Goal: Task Accomplishment & Management: Use online tool/utility

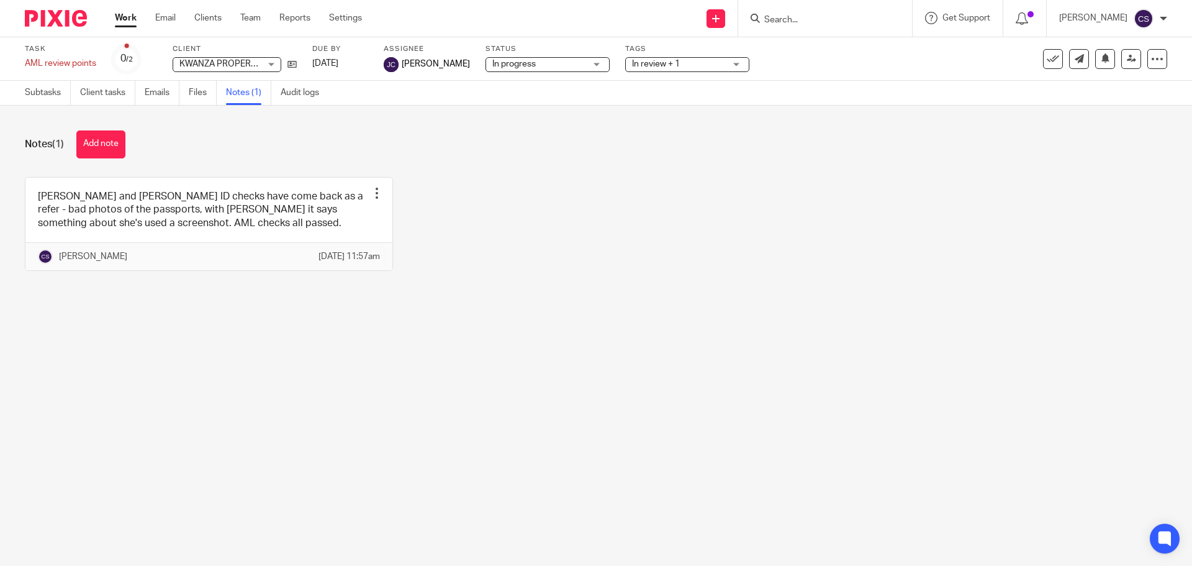
click at [827, 22] on input "Search" at bounding box center [819, 20] width 112 height 11
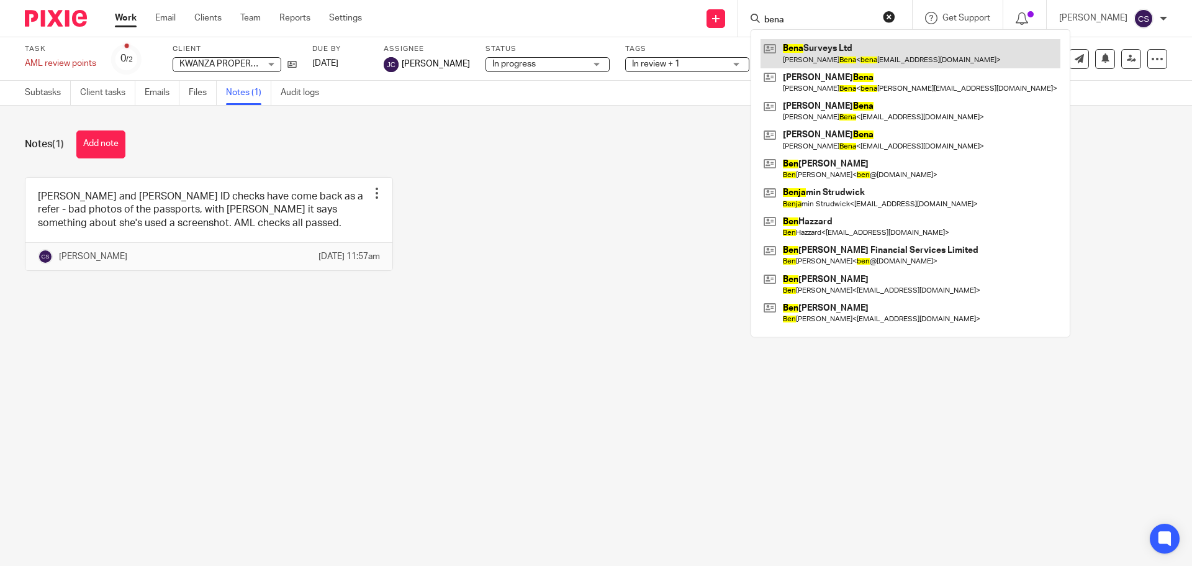
type input "bena"
click at [825, 46] on link at bounding box center [911, 53] width 300 height 29
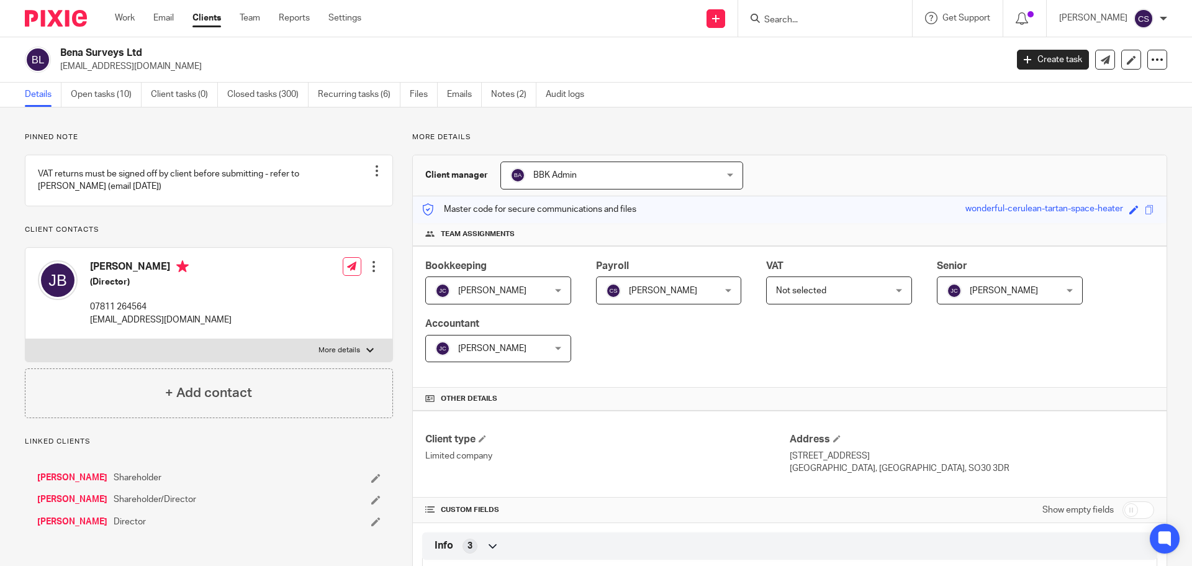
click at [1138, 512] on input "checkbox" at bounding box center [1139, 509] width 32 height 17
checkbox input "true"
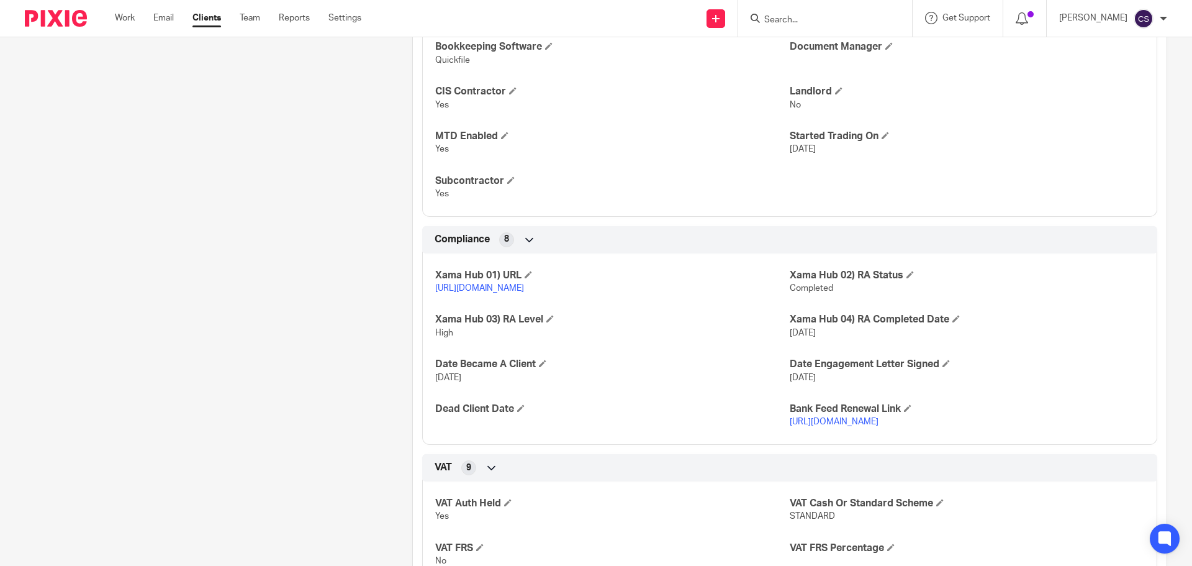
scroll to position [869, 0]
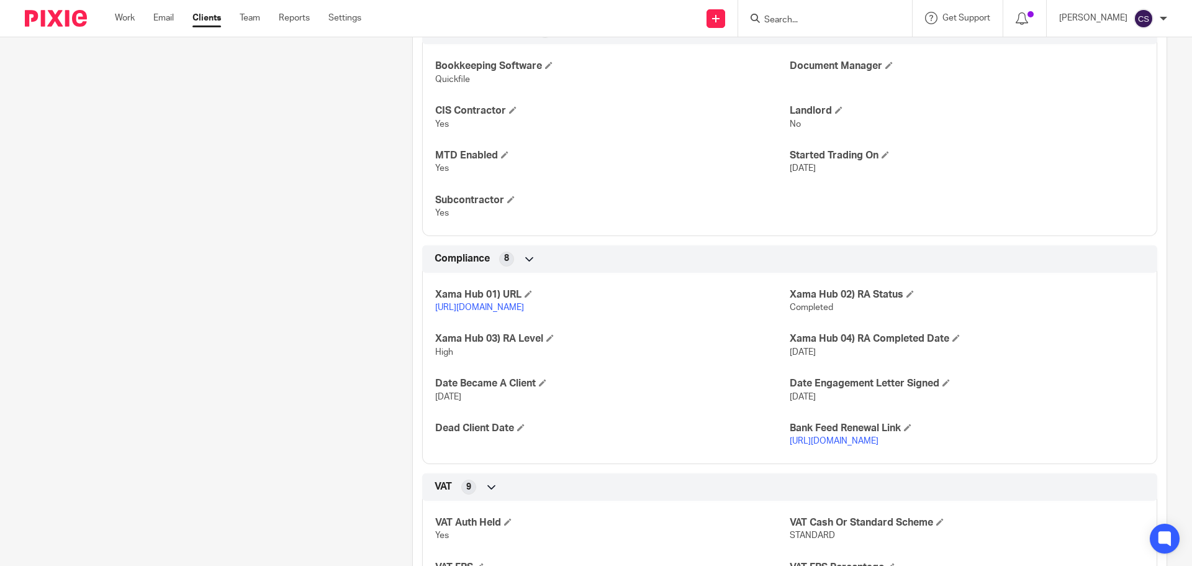
click at [792, 17] on input "Search" at bounding box center [819, 20] width 112 height 11
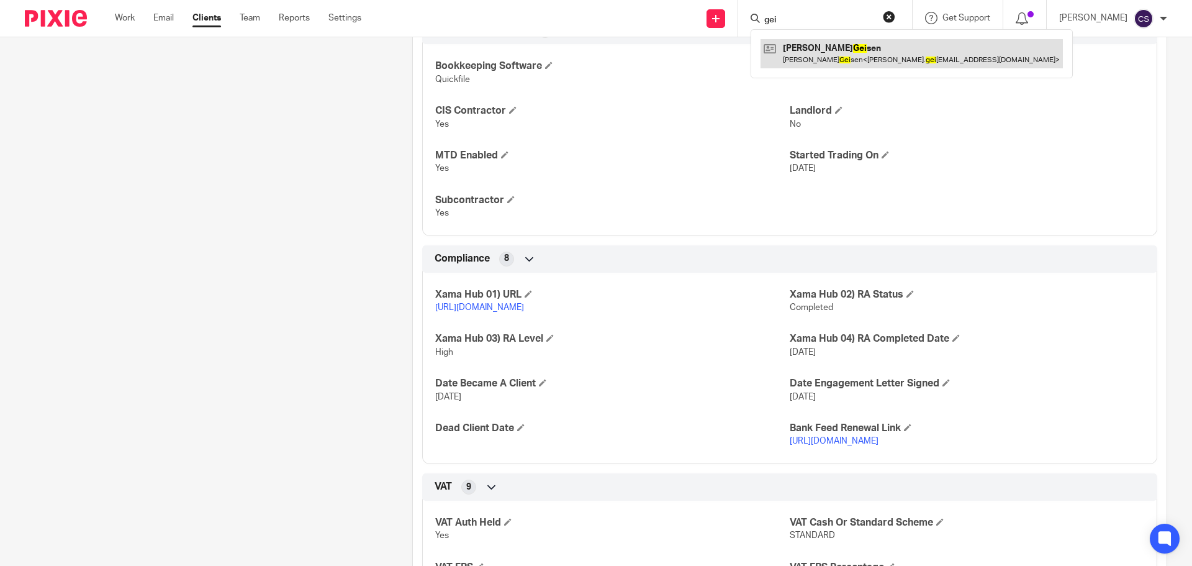
type input "gei"
click at [813, 45] on link at bounding box center [912, 53] width 302 height 29
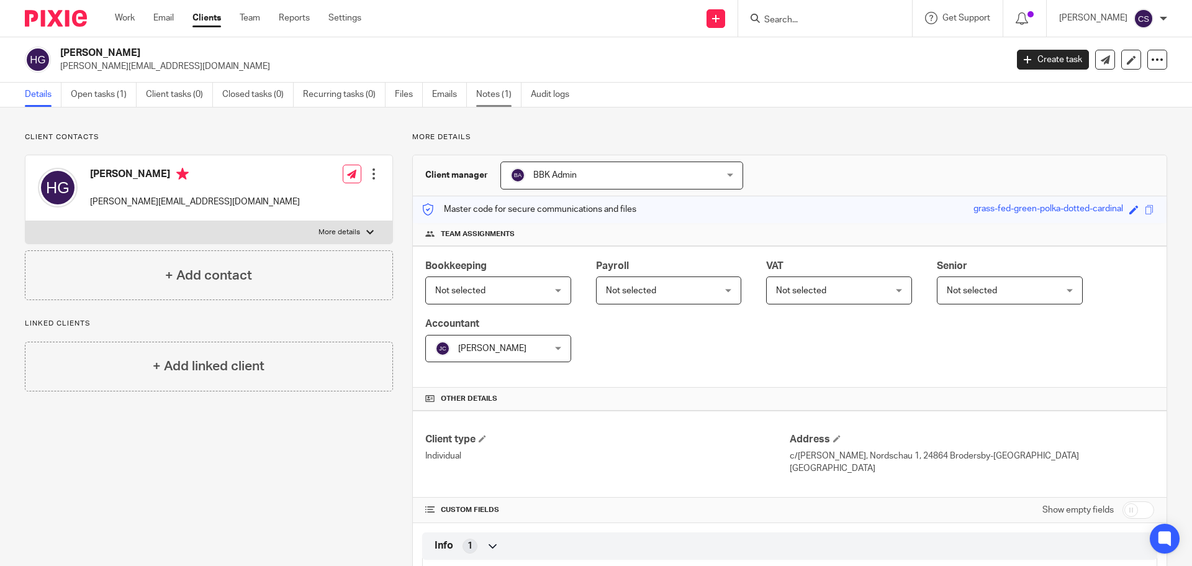
click at [492, 94] on link "Notes (1)" at bounding box center [498, 95] width 45 height 24
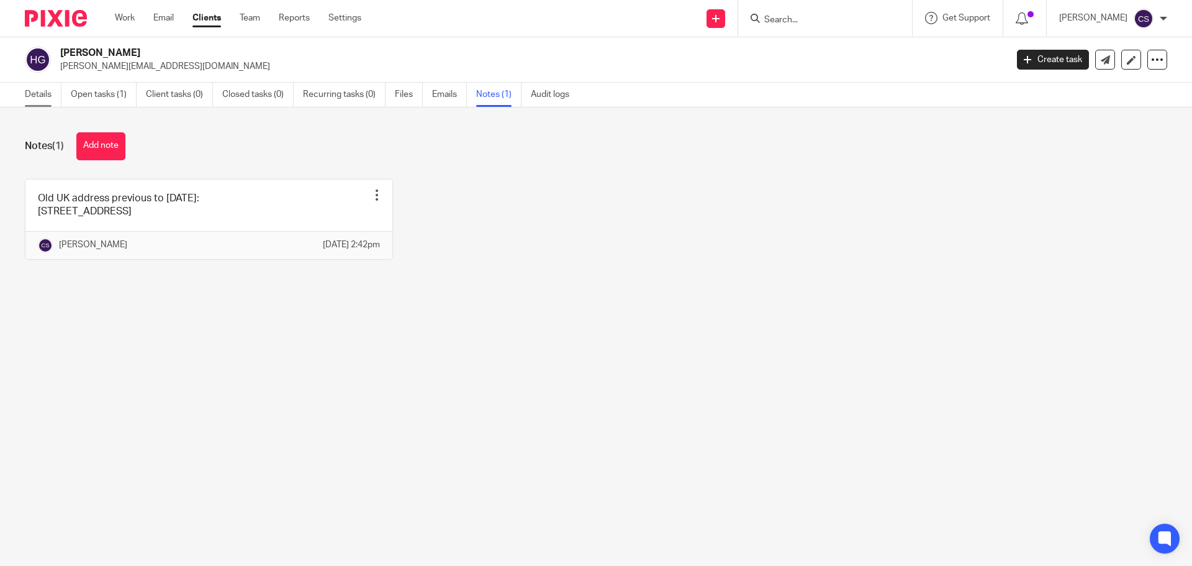
click at [42, 94] on link "Details" at bounding box center [43, 95] width 37 height 24
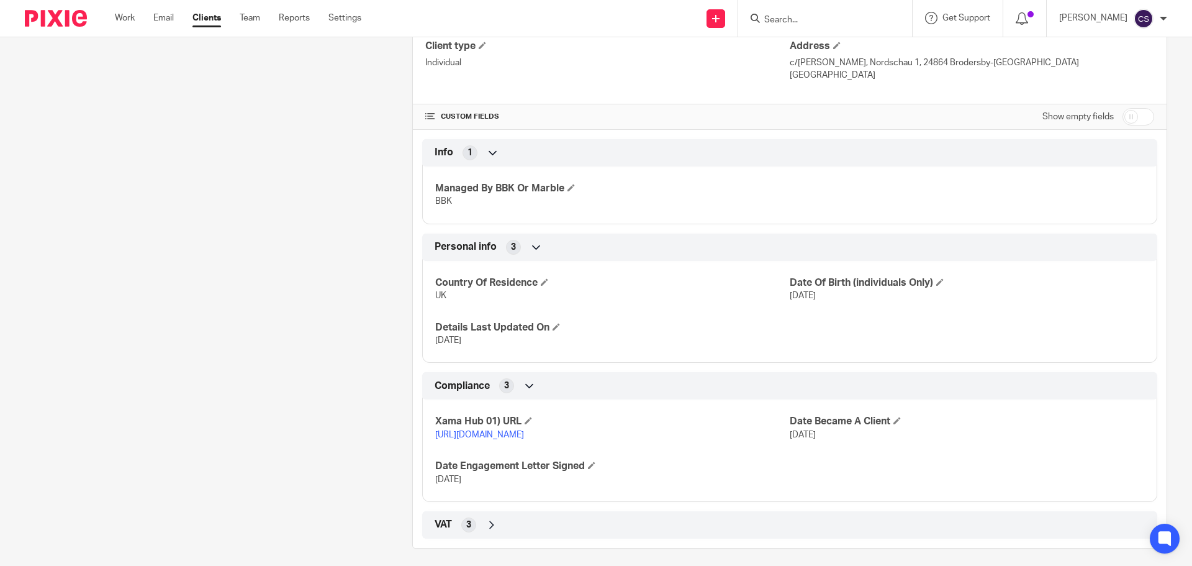
scroll to position [413, 0]
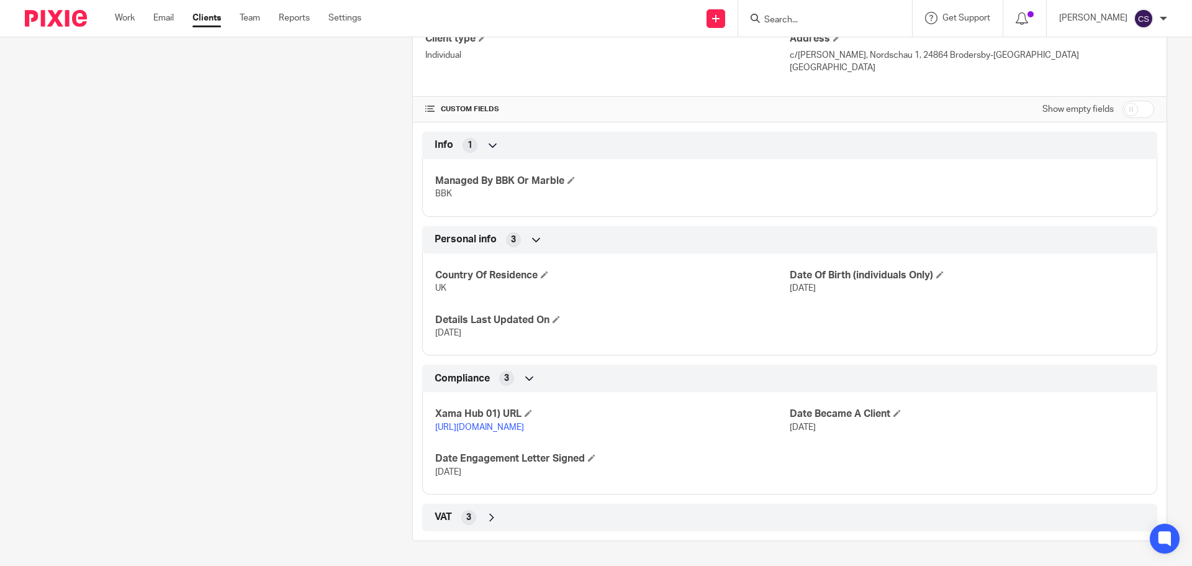
click at [1133, 101] on input "checkbox" at bounding box center [1139, 109] width 32 height 17
checkbox input "true"
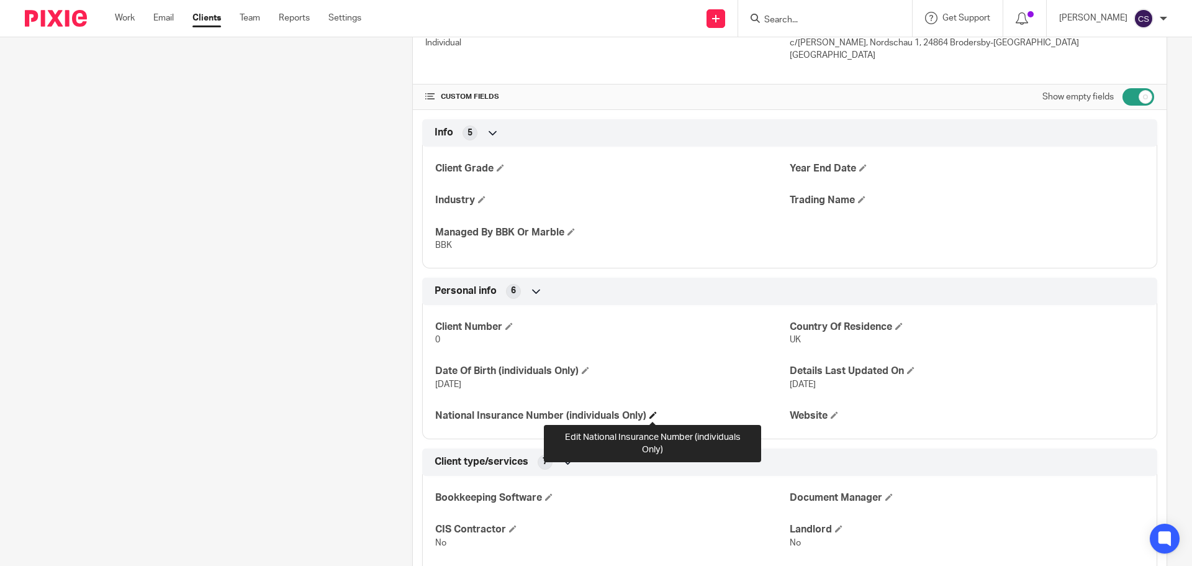
click at [653, 413] on span at bounding box center [653, 414] width 7 height 7
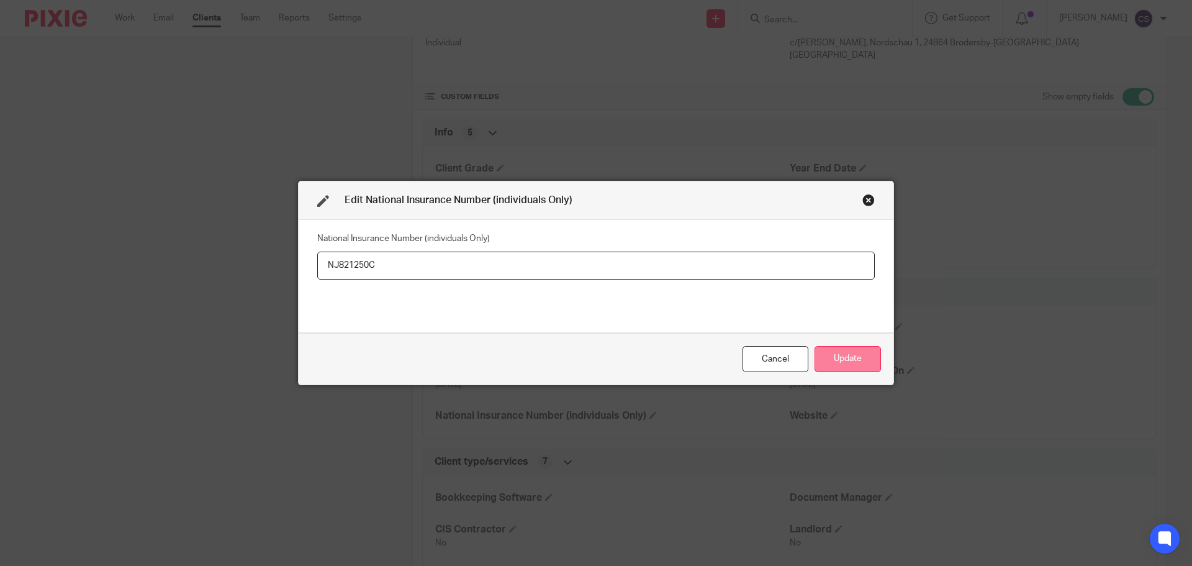
type input "NJ821250C"
click at [851, 365] on button "Update" at bounding box center [848, 359] width 66 height 27
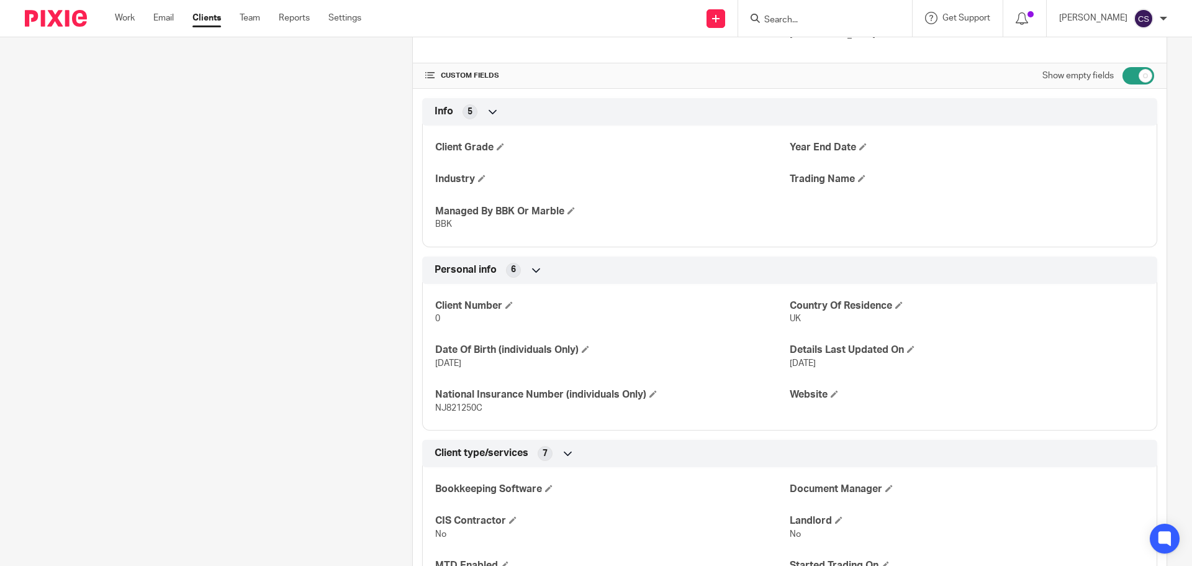
scroll to position [435, 0]
click at [797, 17] on input "Search" at bounding box center [819, 20] width 112 height 11
type input "career"
click at [827, 47] on link at bounding box center [877, 53] width 232 height 29
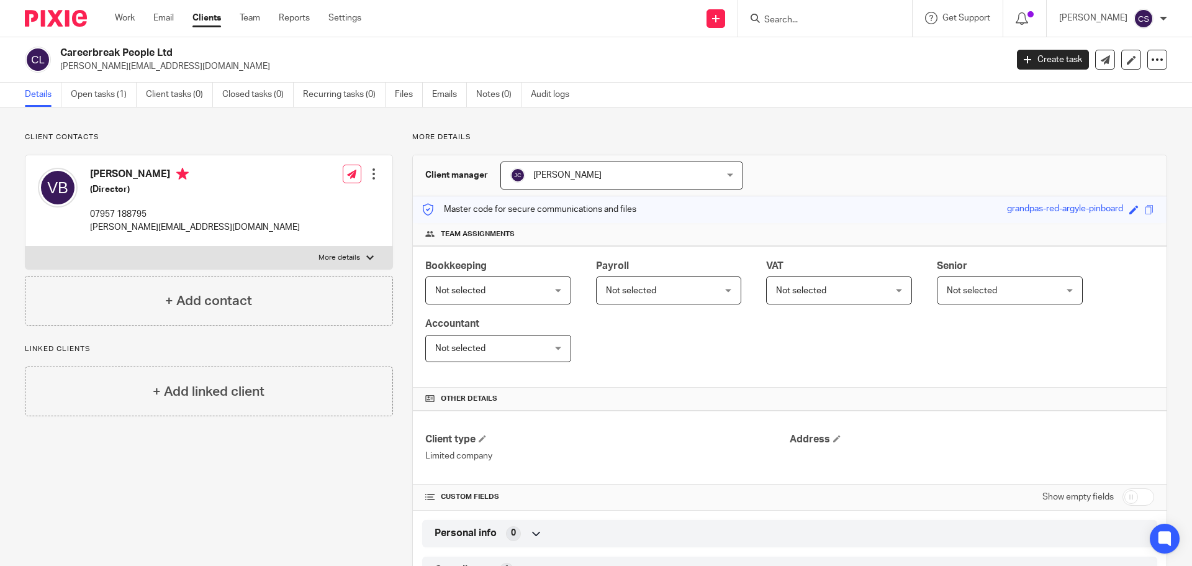
click at [1136, 497] on input "checkbox" at bounding box center [1139, 496] width 32 height 17
checkbox input "true"
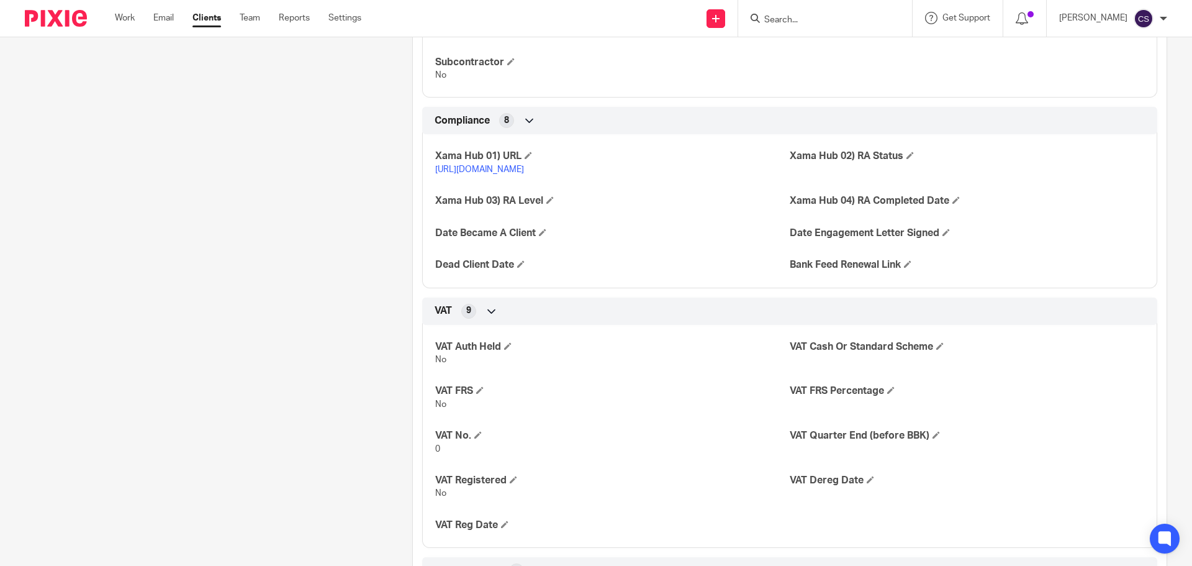
scroll to position [1180, 0]
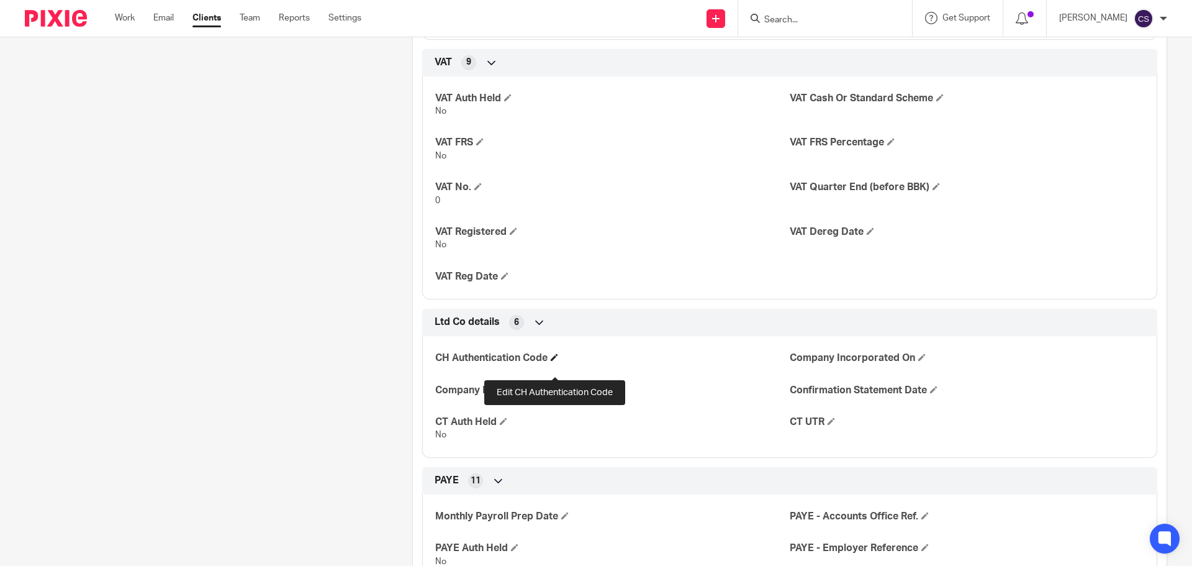
click at [555, 361] on span at bounding box center [554, 356] width 7 height 7
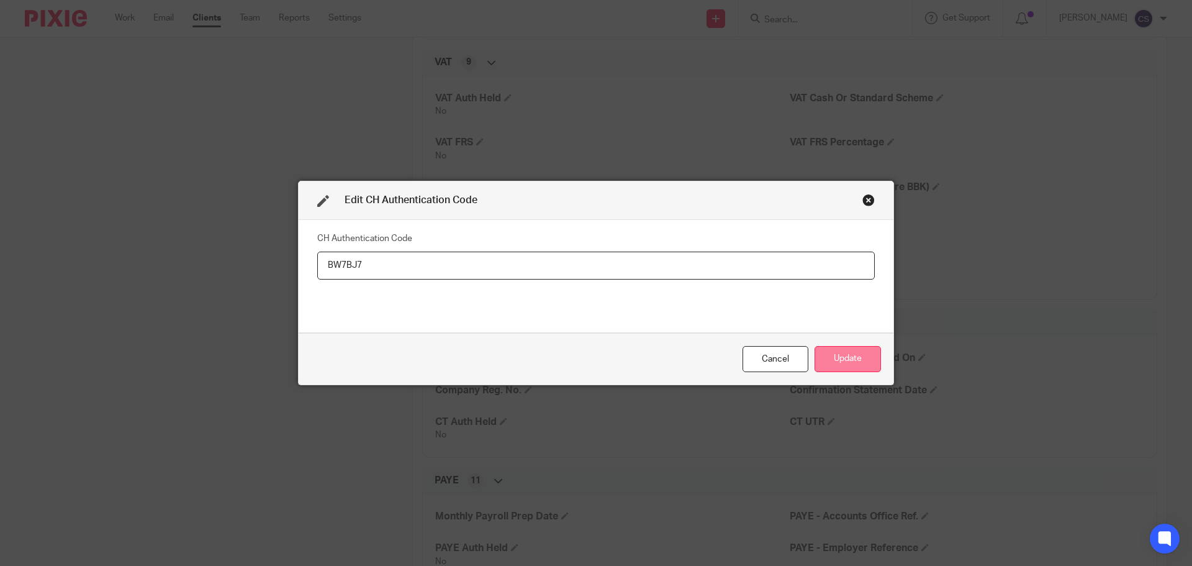
type input "BW7BJ7"
click at [833, 361] on button "Update" at bounding box center [848, 359] width 66 height 27
click at [853, 356] on button "Update" at bounding box center [848, 359] width 66 height 27
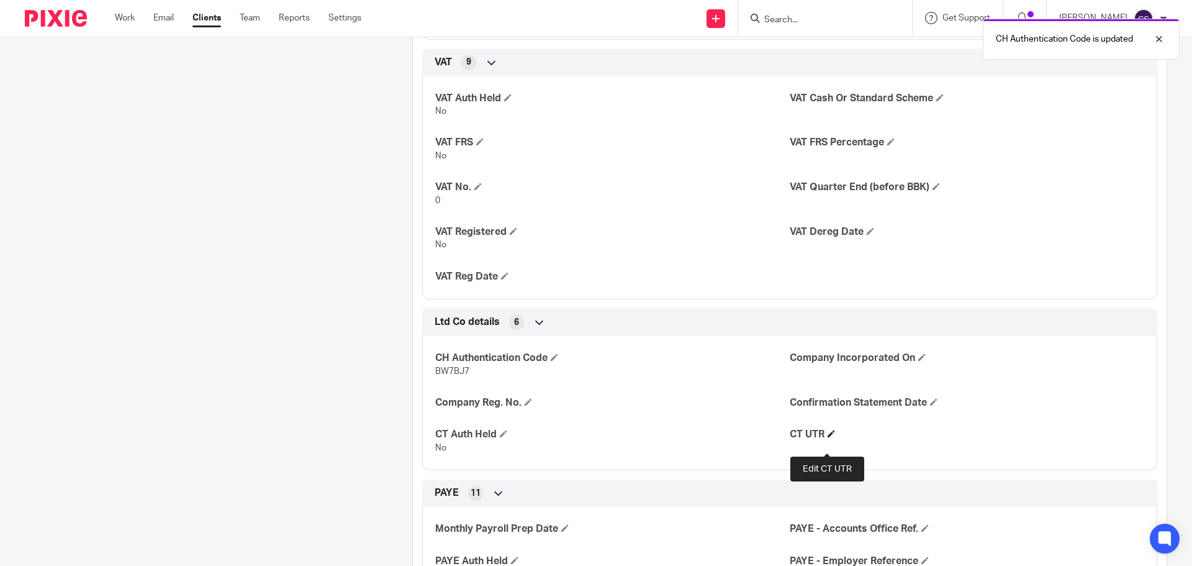
click at [828, 437] on span at bounding box center [831, 433] width 7 height 7
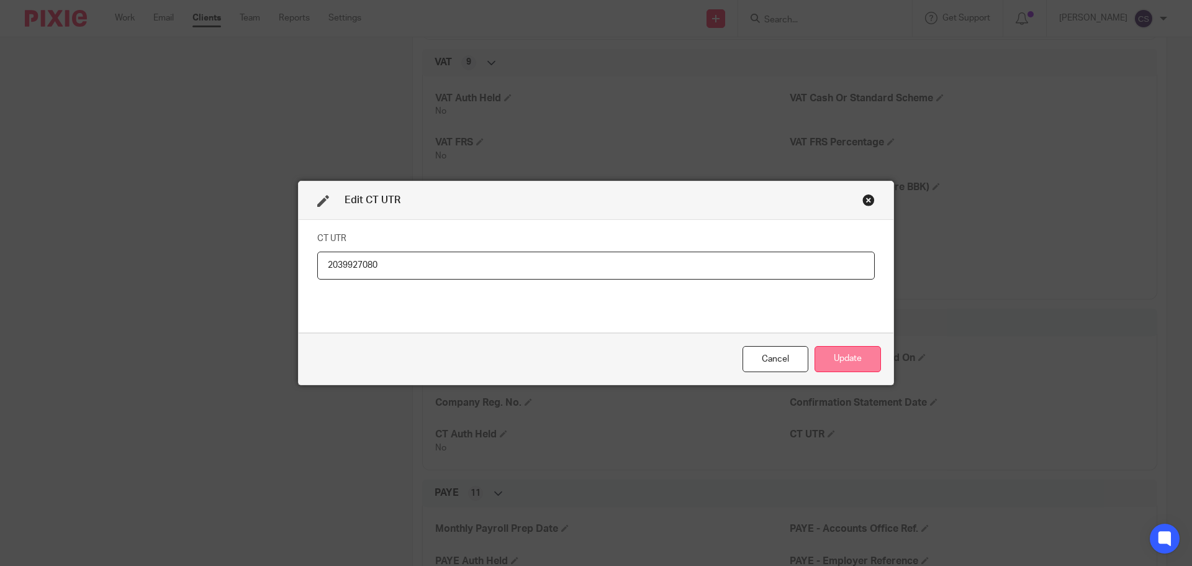
type input "2039927080"
click at [842, 357] on button "Update" at bounding box center [848, 359] width 66 height 27
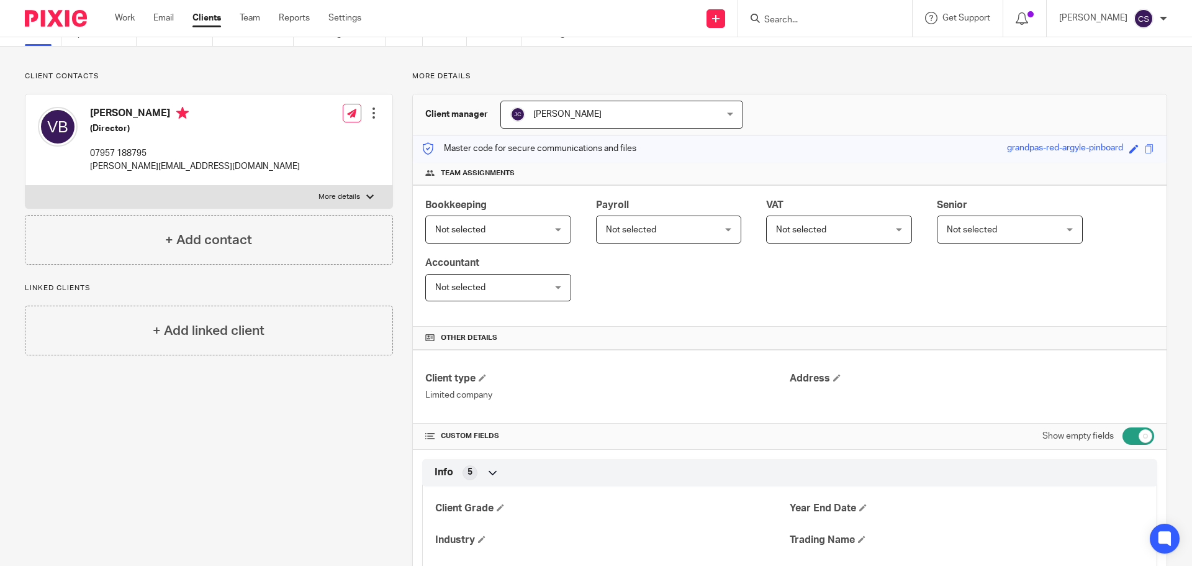
scroll to position [0, 0]
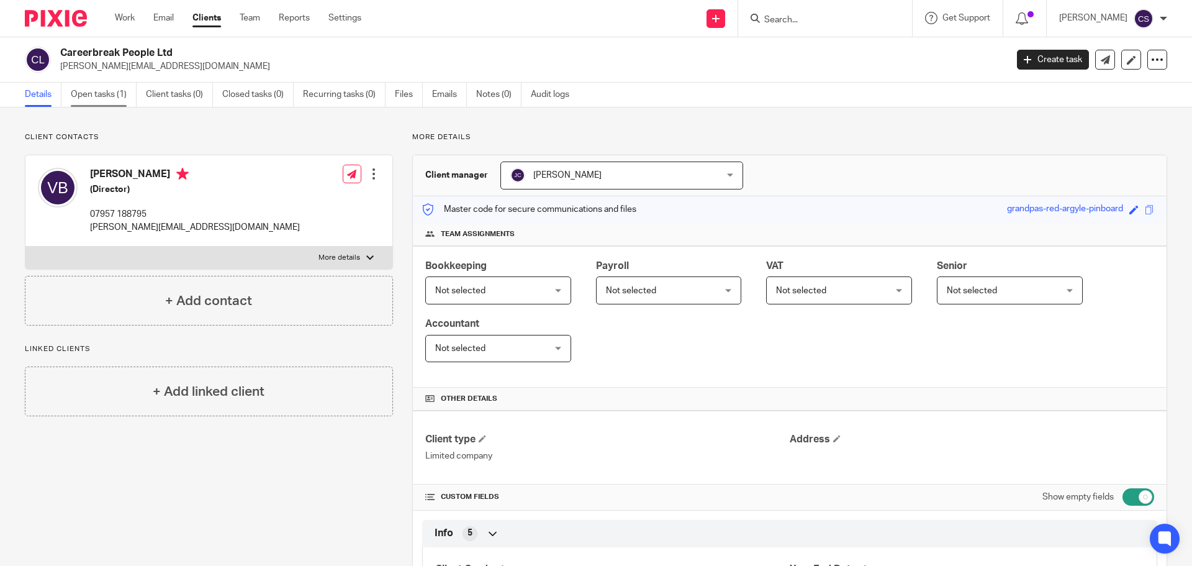
click at [88, 94] on link "Open tasks (1)" at bounding box center [104, 95] width 66 height 24
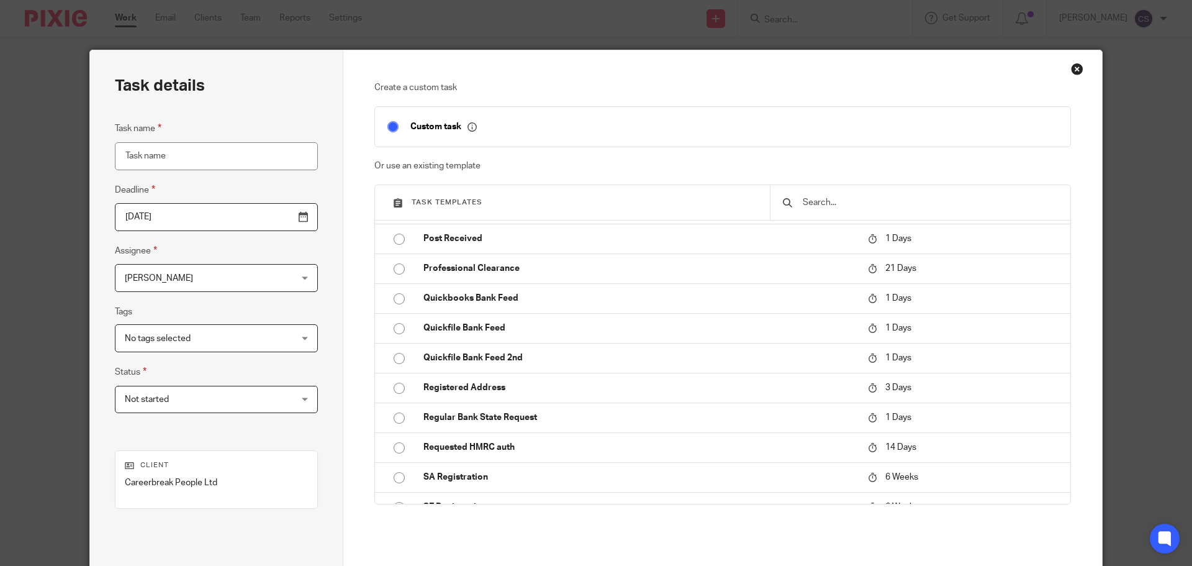
scroll to position [683, 0]
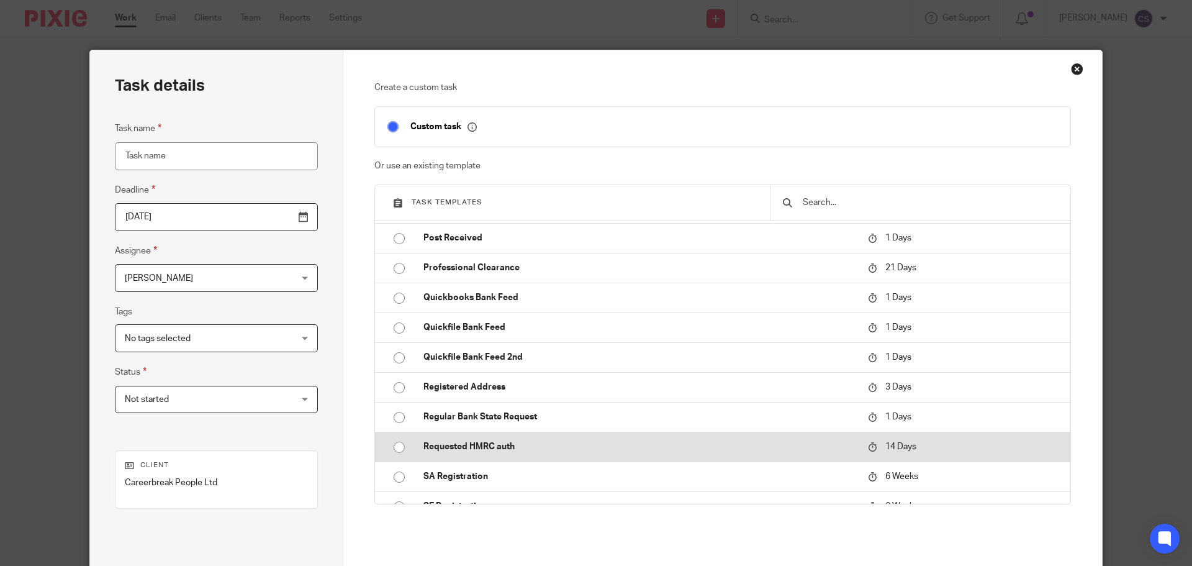
click at [443, 442] on p "Requested HMRC auth" at bounding box center [640, 446] width 432 height 12
type input "2025-10-27"
type input "Requested HMRC auth"
checkbox input "false"
radio input "true"
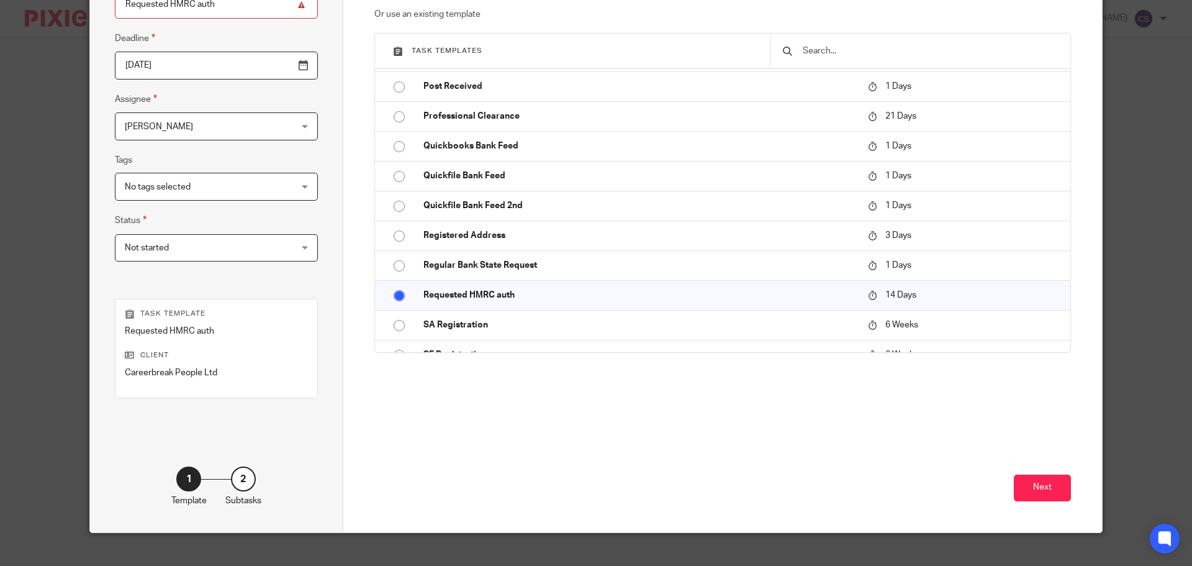
scroll to position [168, 0]
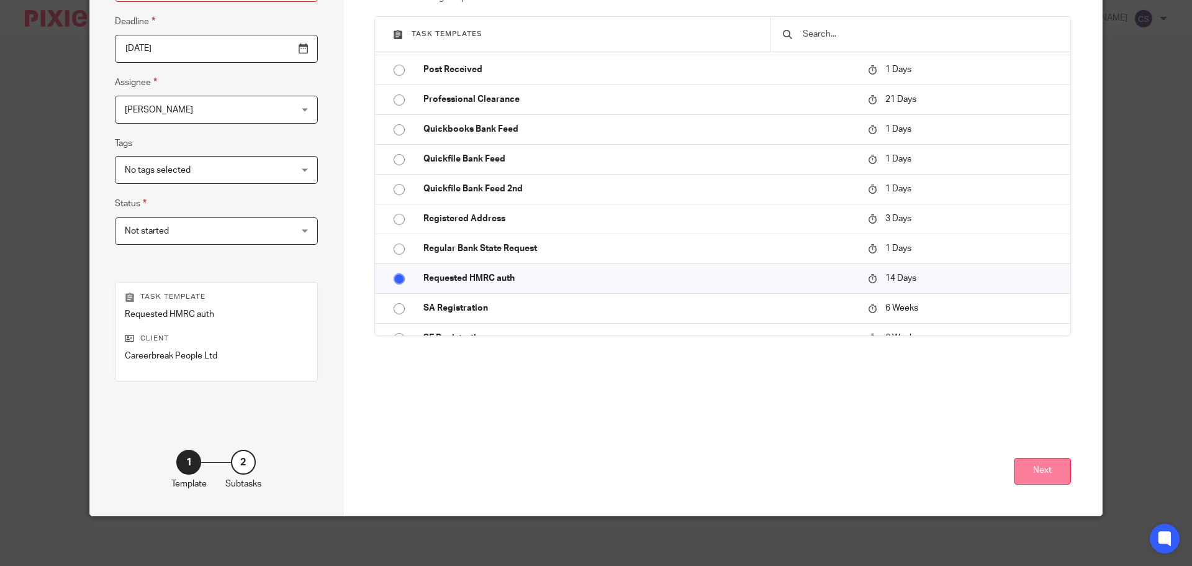
click at [1026, 458] on button "Next" at bounding box center [1042, 471] width 57 height 27
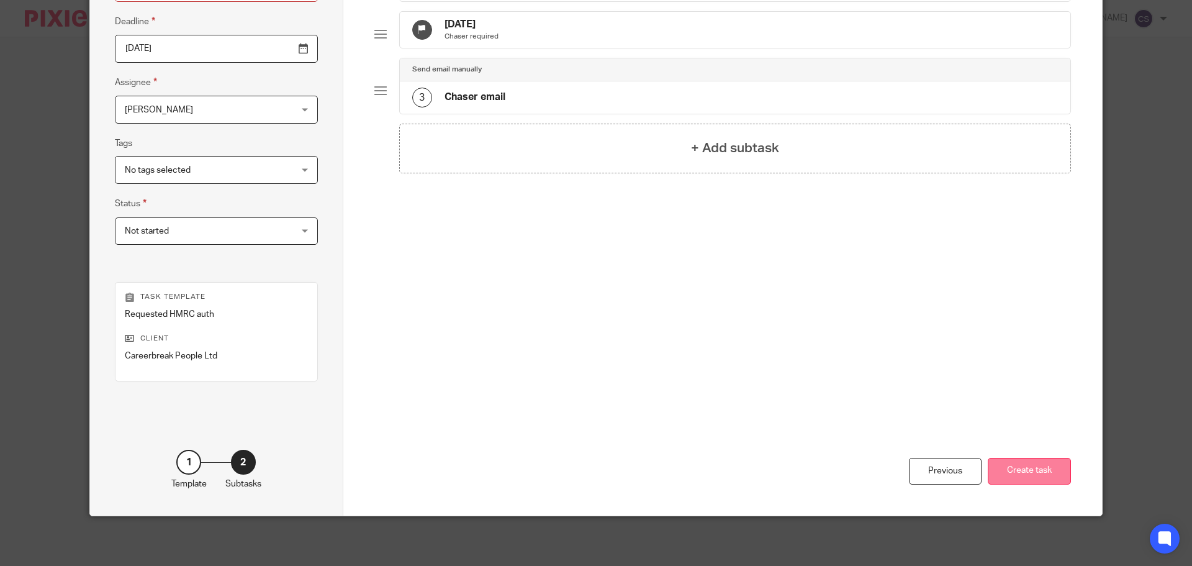
click at [1004, 463] on button "Create task" at bounding box center [1029, 471] width 83 height 27
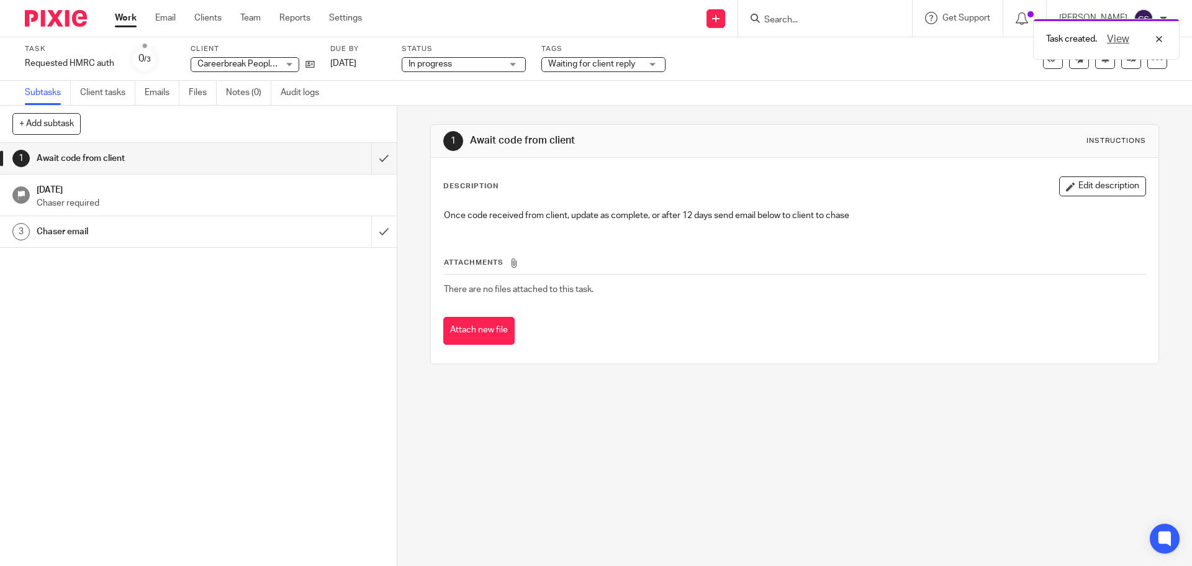
click at [580, 65] on span "Waiting for client reply" at bounding box center [591, 64] width 87 height 9
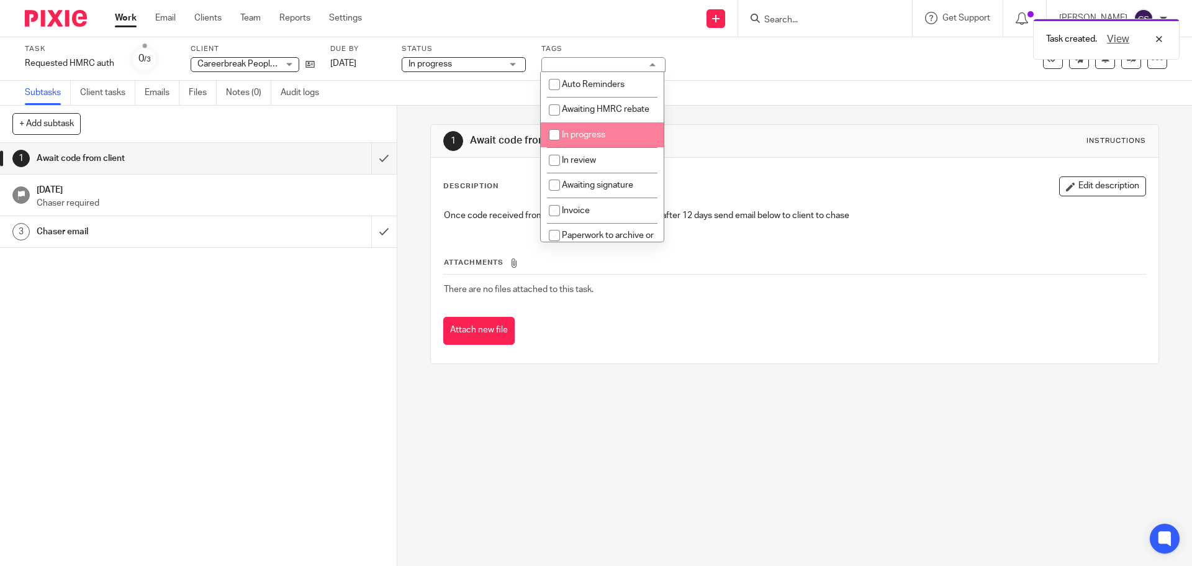
click at [580, 139] on span "In progress" at bounding box center [583, 134] width 43 height 9
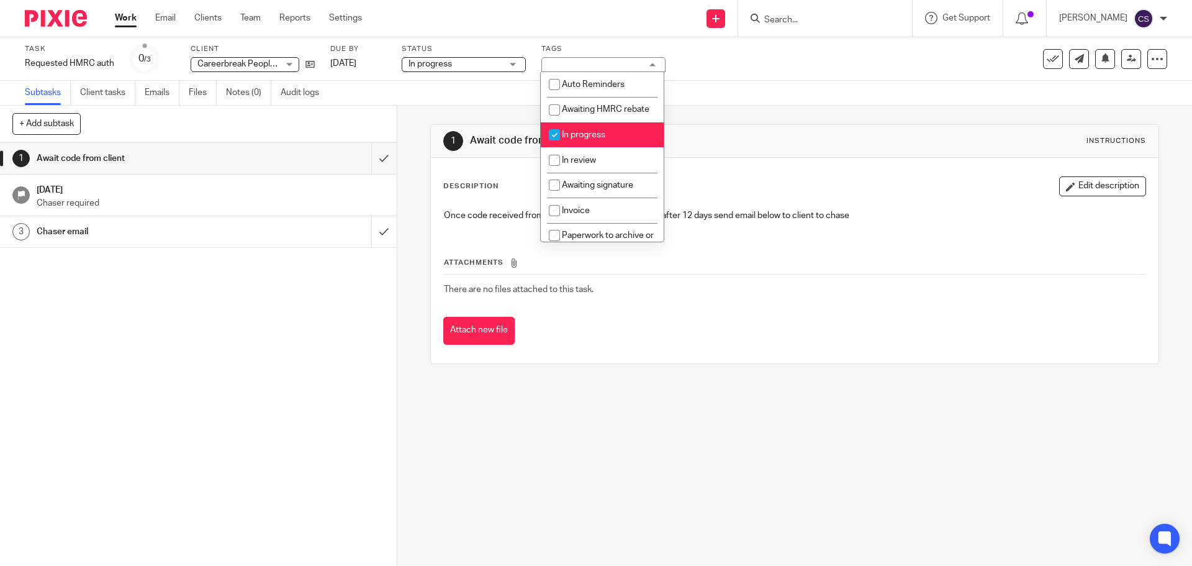
click at [555, 145] on input "checkbox" at bounding box center [555, 135] width 24 height 24
checkbox input "false"
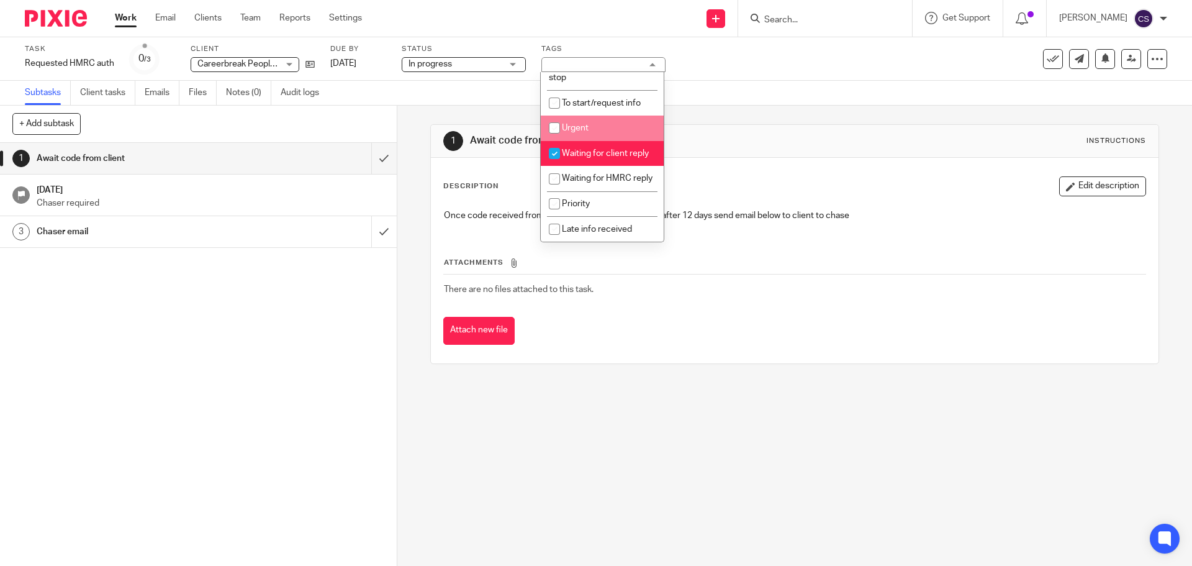
scroll to position [297, 0]
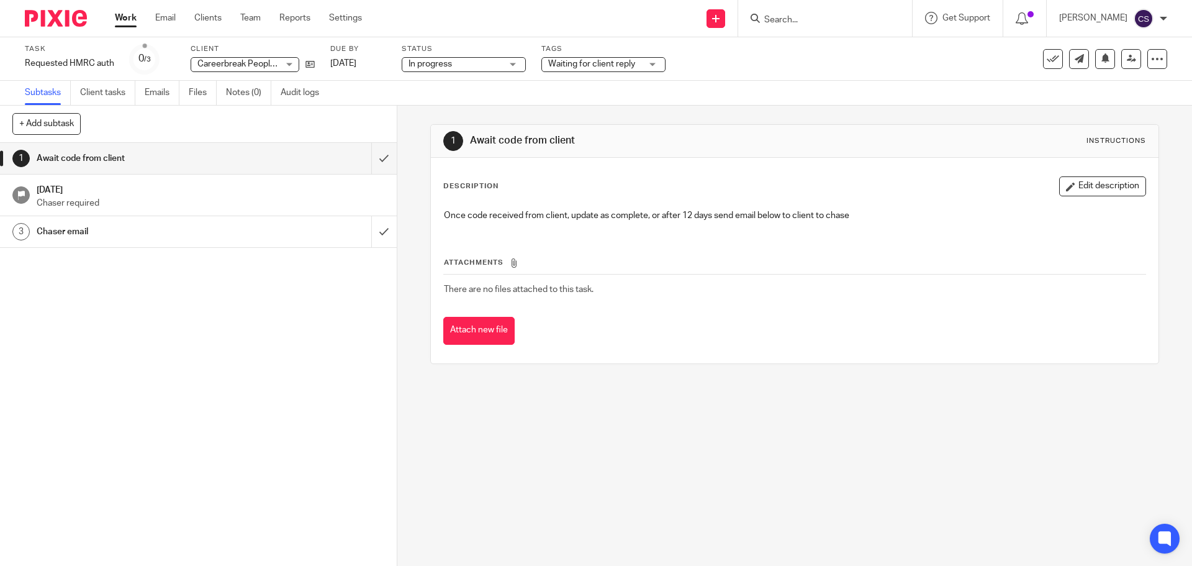
click at [687, 247] on div "Attachments There are no files attached to this task. Attach new file" at bounding box center [794, 288] width 702 height 113
